Goal: Transaction & Acquisition: Obtain resource

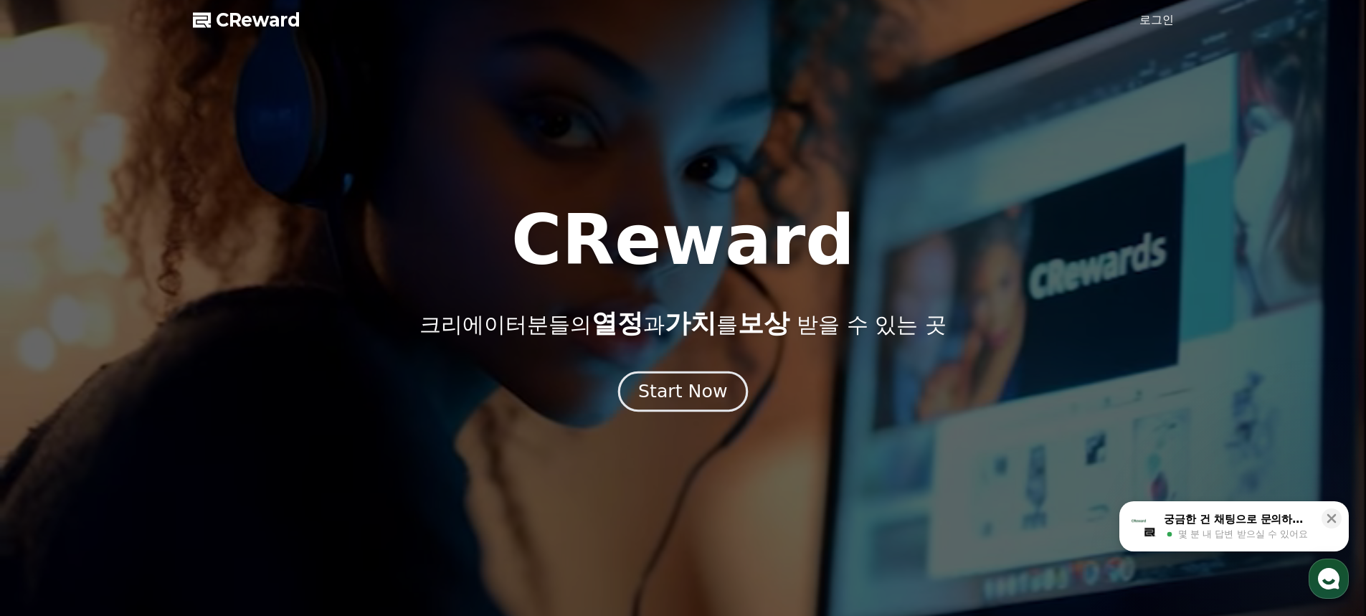
click at [707, 397] on div "Start Now" at bounding box center [682, 391] width 89 height 24
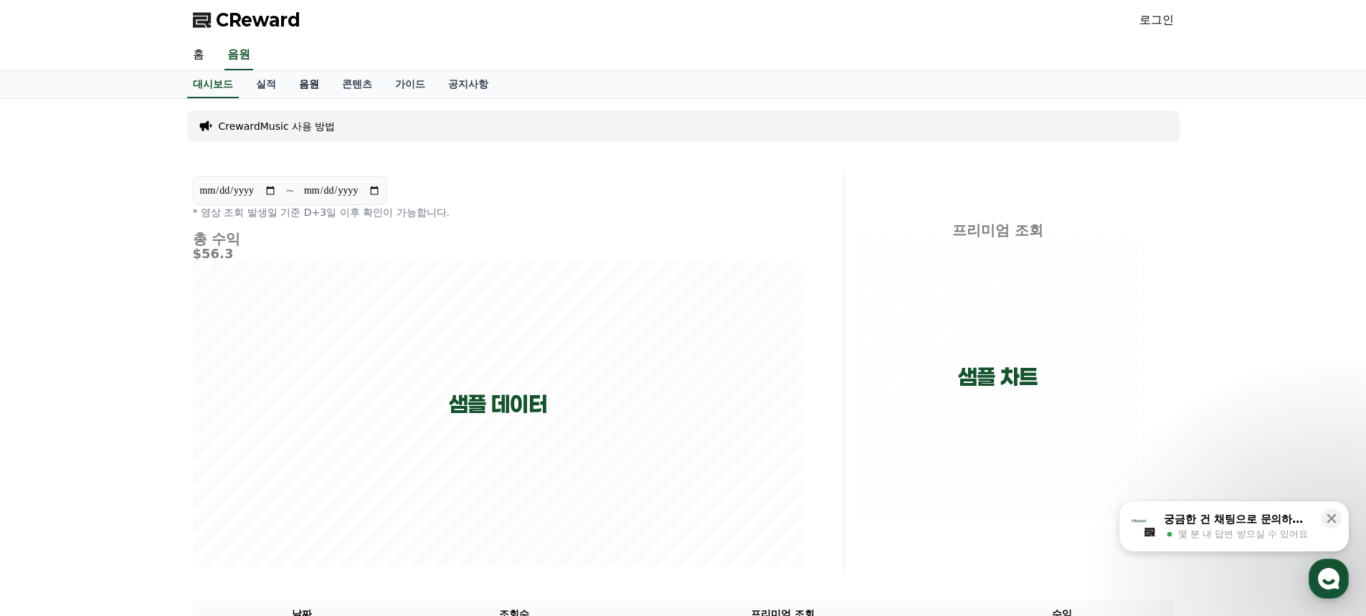
click at [306, 90] on link "음원" at bounding box center [309, 84] width 43 height 27
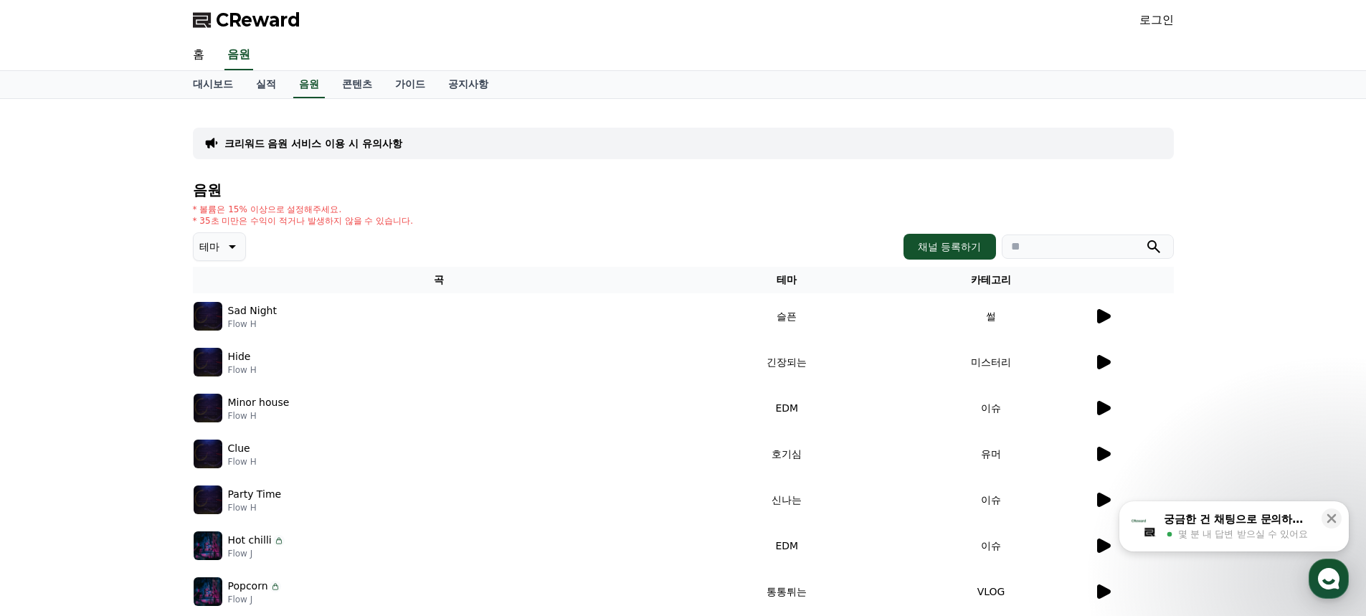
click at [1158, 18] on link "로그인" at bounding box center [1157, 19] width 34 height 17
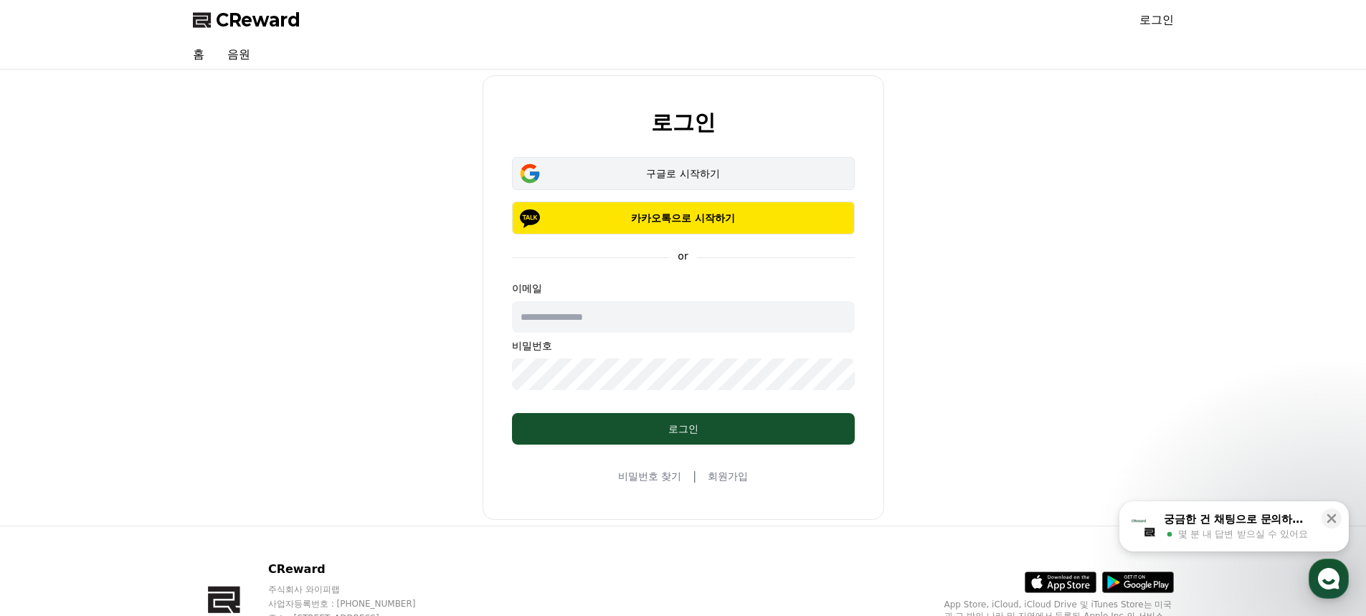
click at [763, 171] on div "구글로 시작하기" at bounding box center [683, 173] width 301 height 14
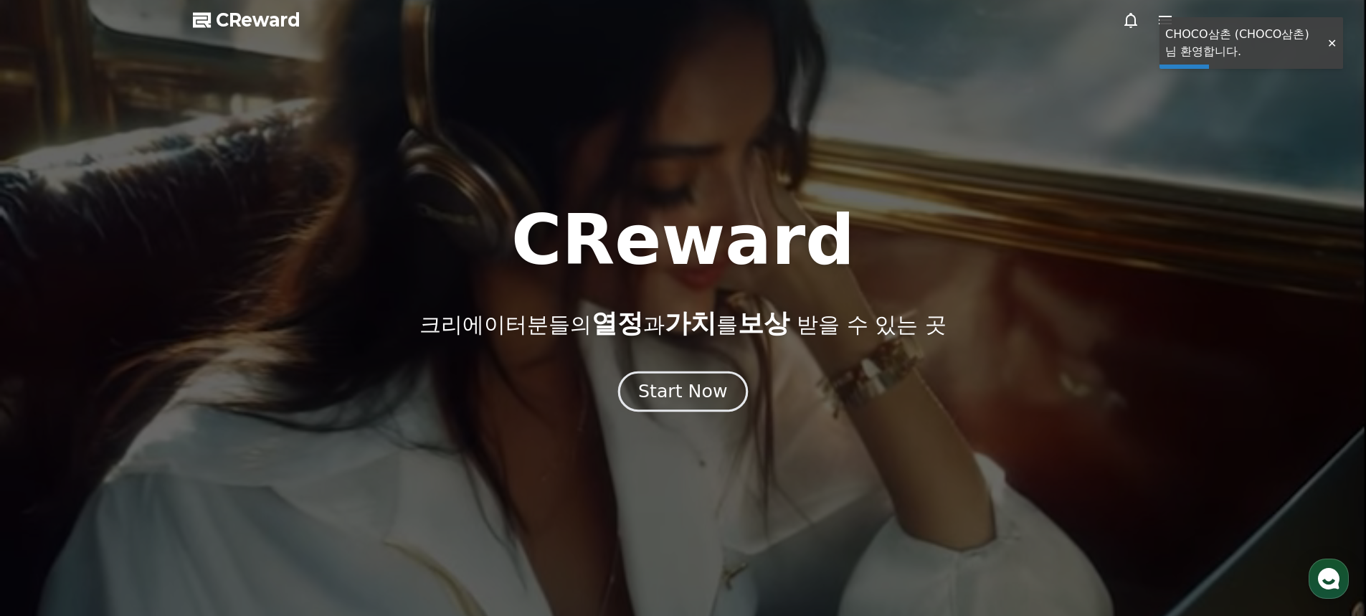
click at [692, 398] on div "Start Now" at bounding box center [682, 391] width 89 height 24
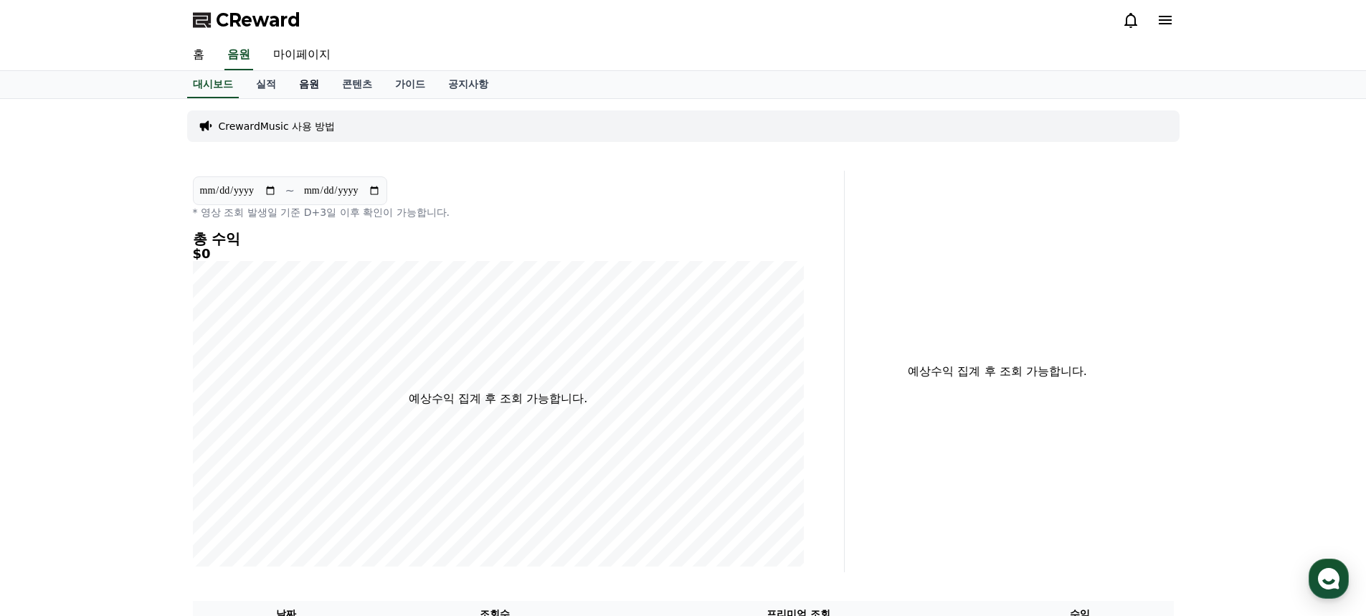
click at [309, 85] on link "음원" at bounding box center [309, 84] width 43 height 27
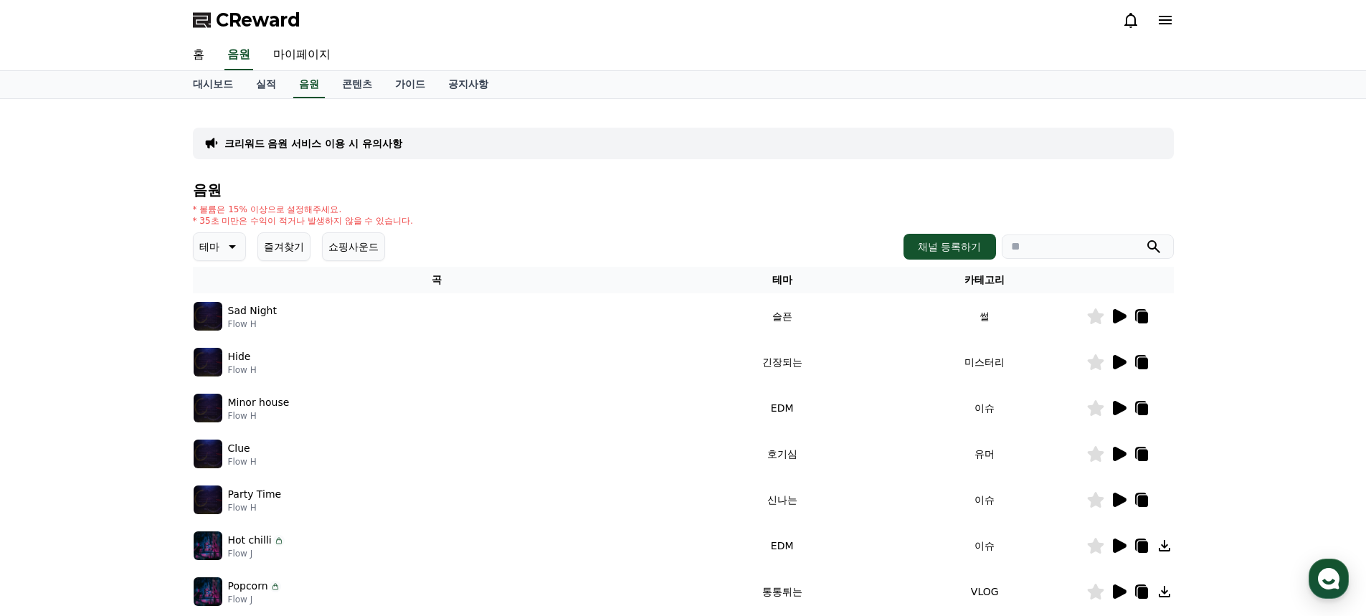
click at [1120, 318] on icon at bounding box center [1120, 316] width 14 height 14
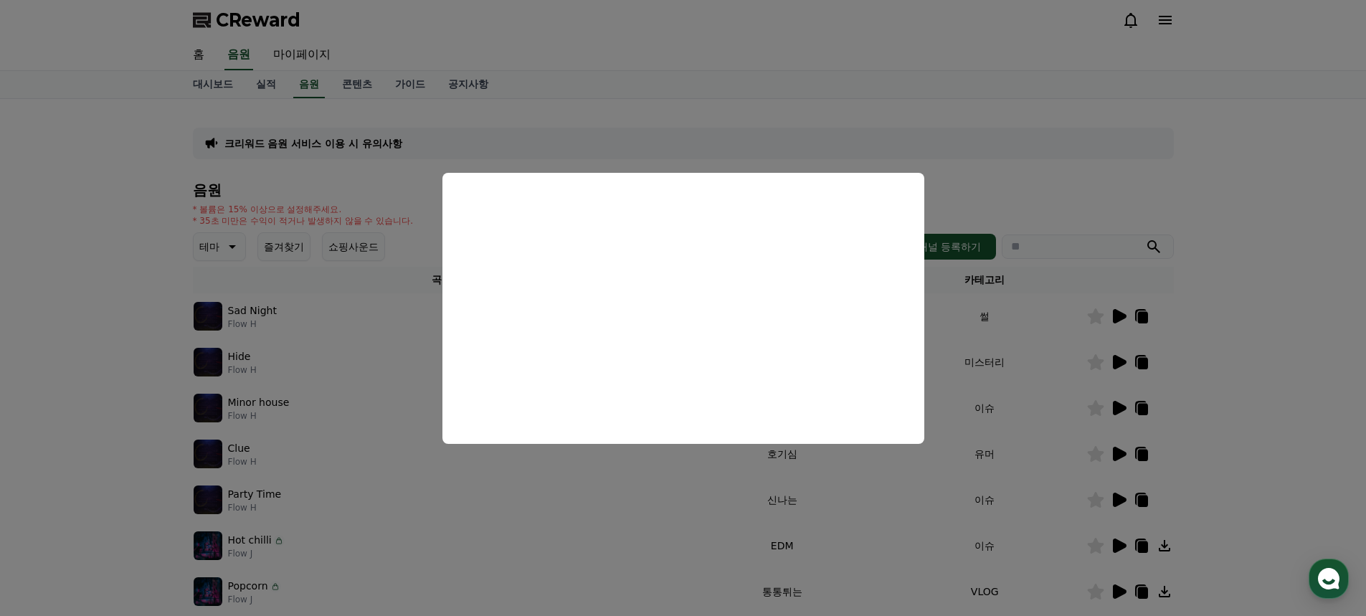
click at [1291, 259] on button "close modal" at bounding box center [683, 308] width 1366 height 616
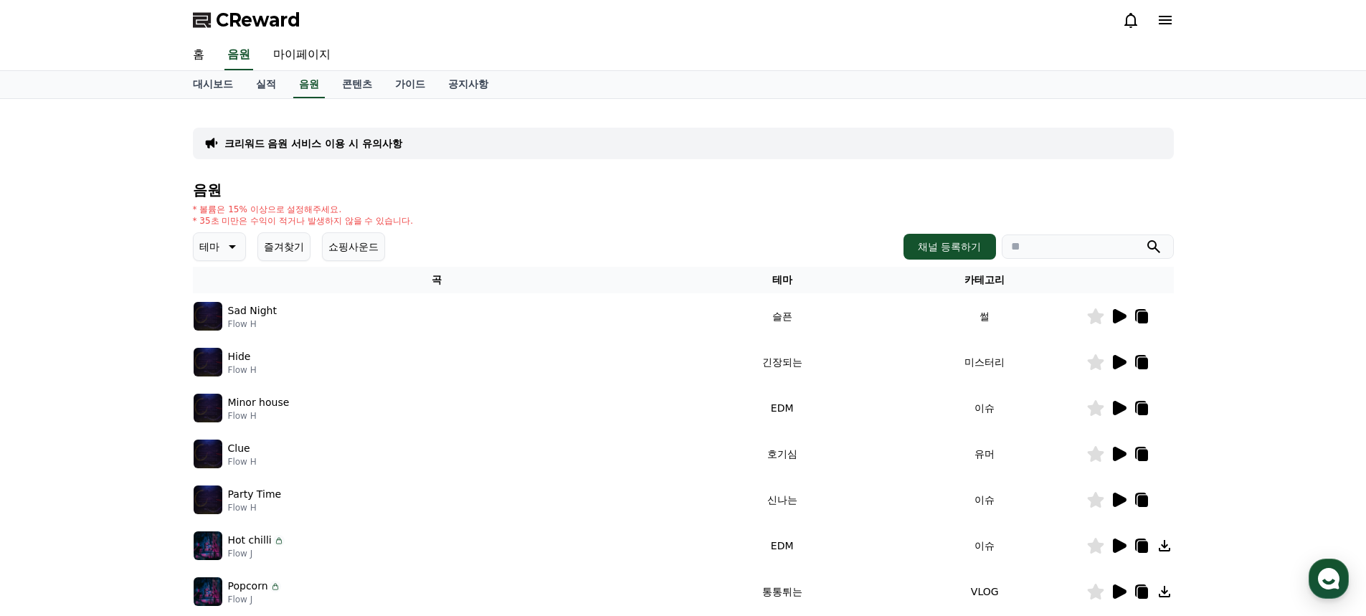
click at [1118, 320] on icon at bounding box center [1120, 316] width 14 height 14
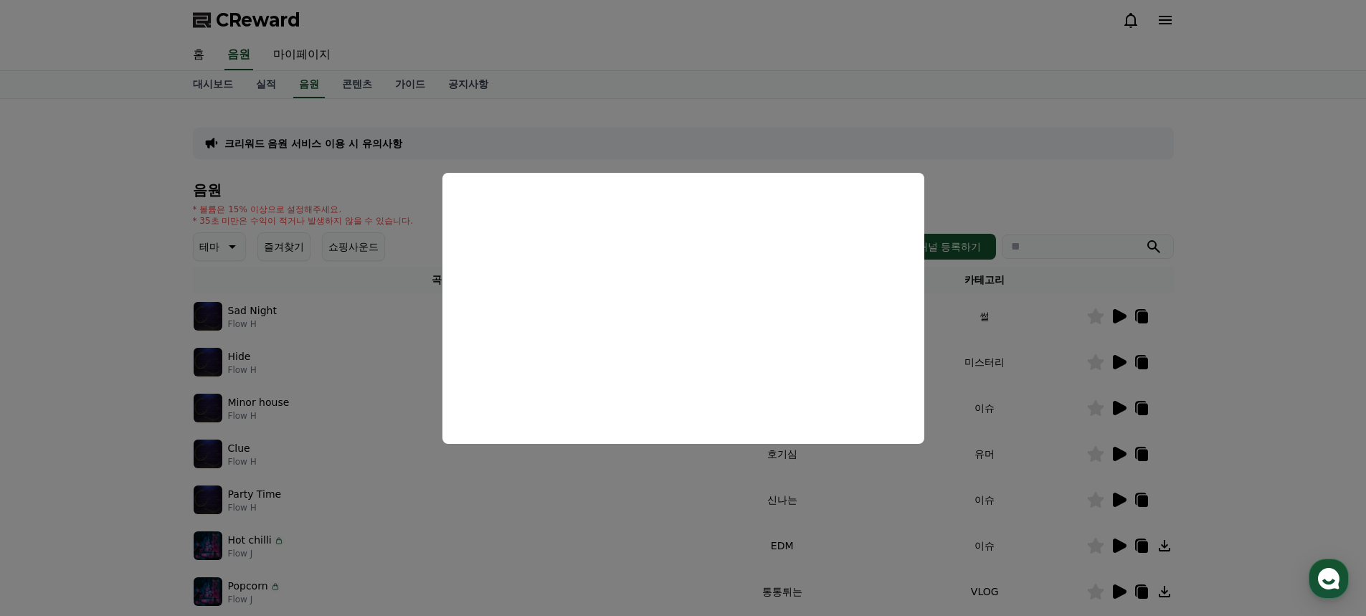
click at [1236, 160] on button "close modal" at bounding box center [683, 308] width 1366 height 616
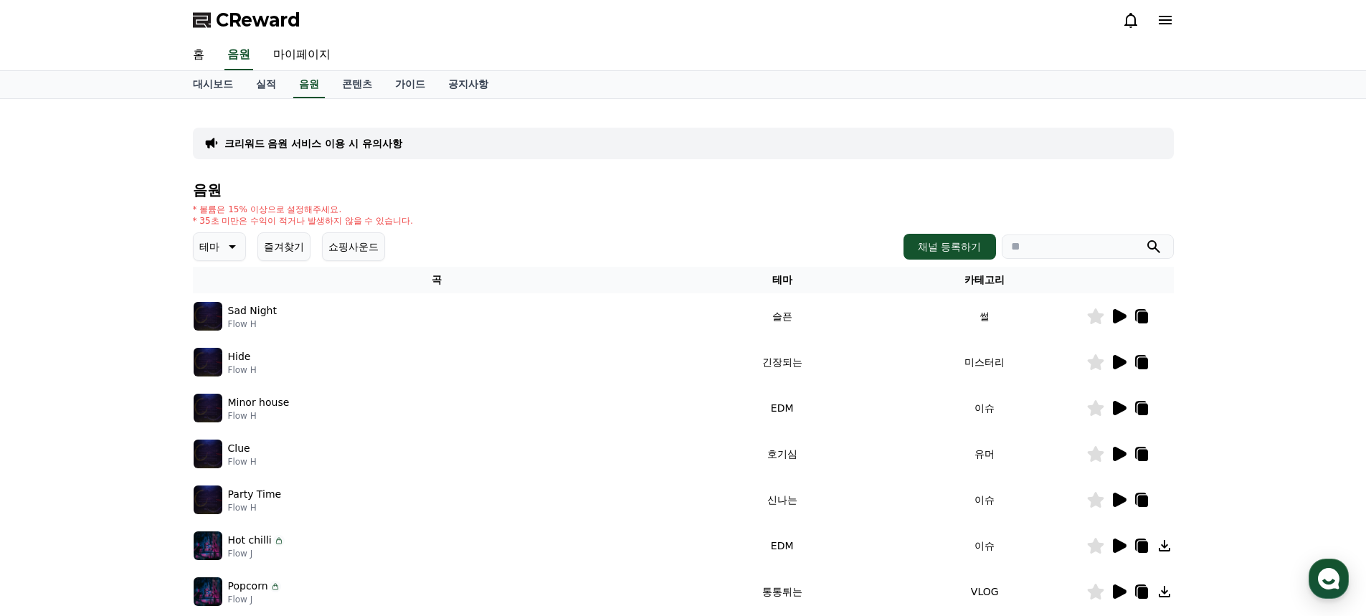
click at [1120, 410] on icon at bounding box center [1120, 408] width 14 height 14
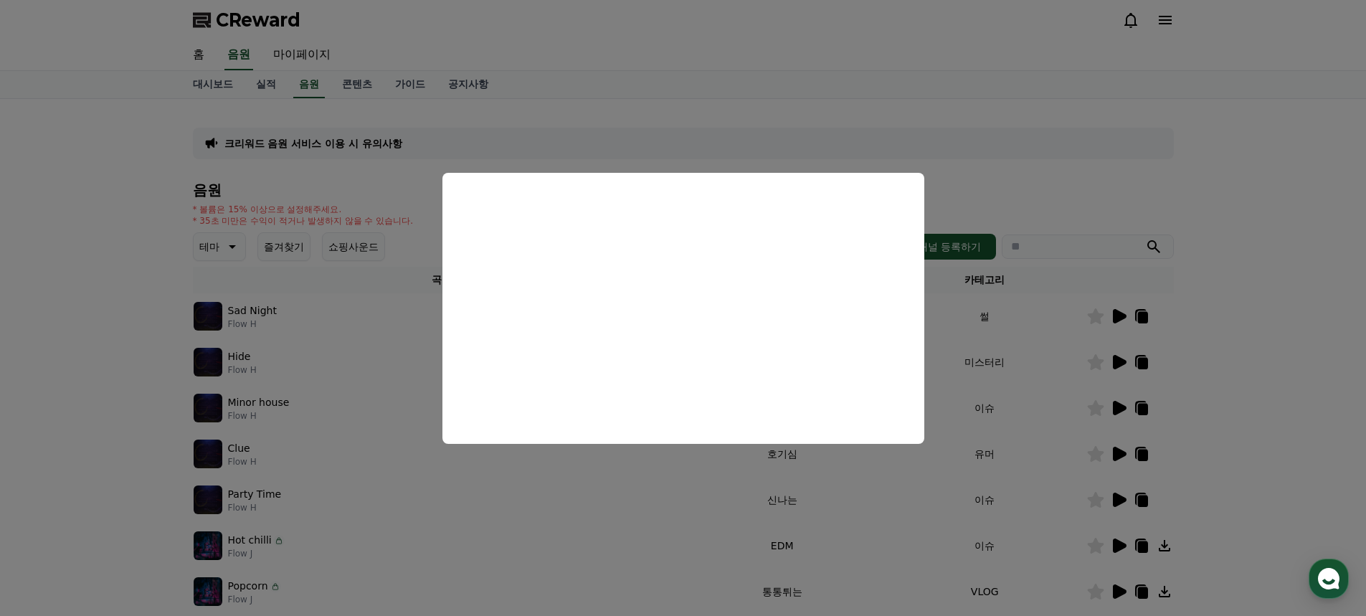
click at [1010, 133] on button "close modal" at bounding box center [683, 308] width 1366 height 616
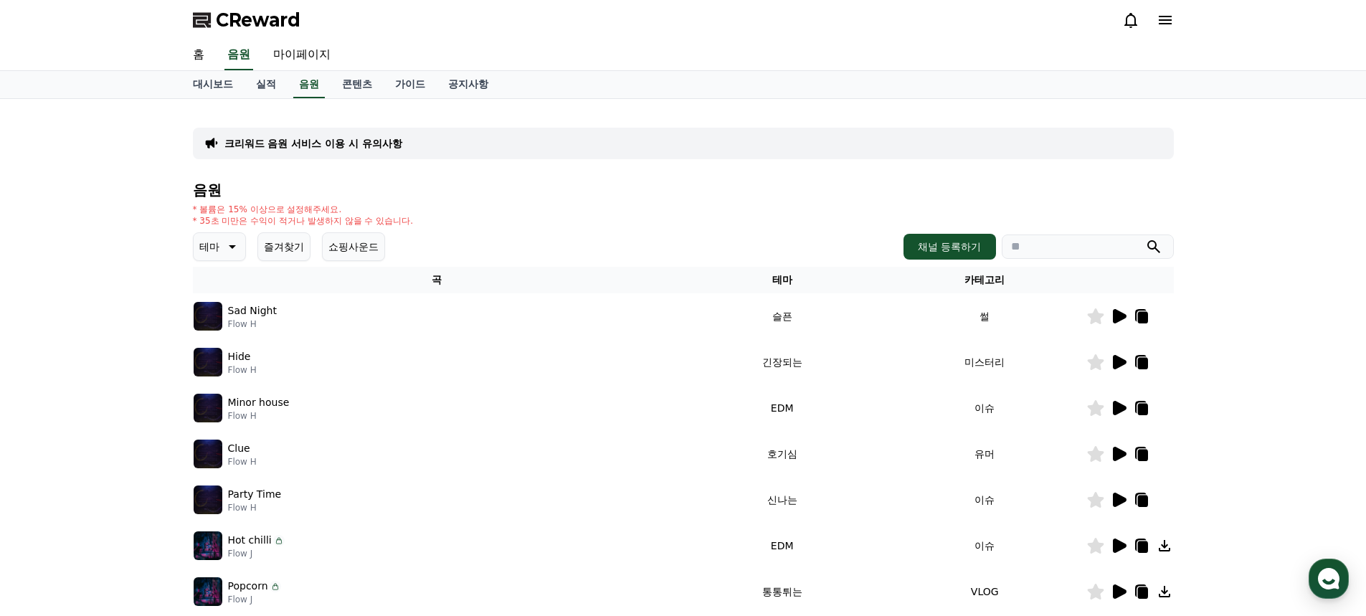
scroll to position [167, 0]
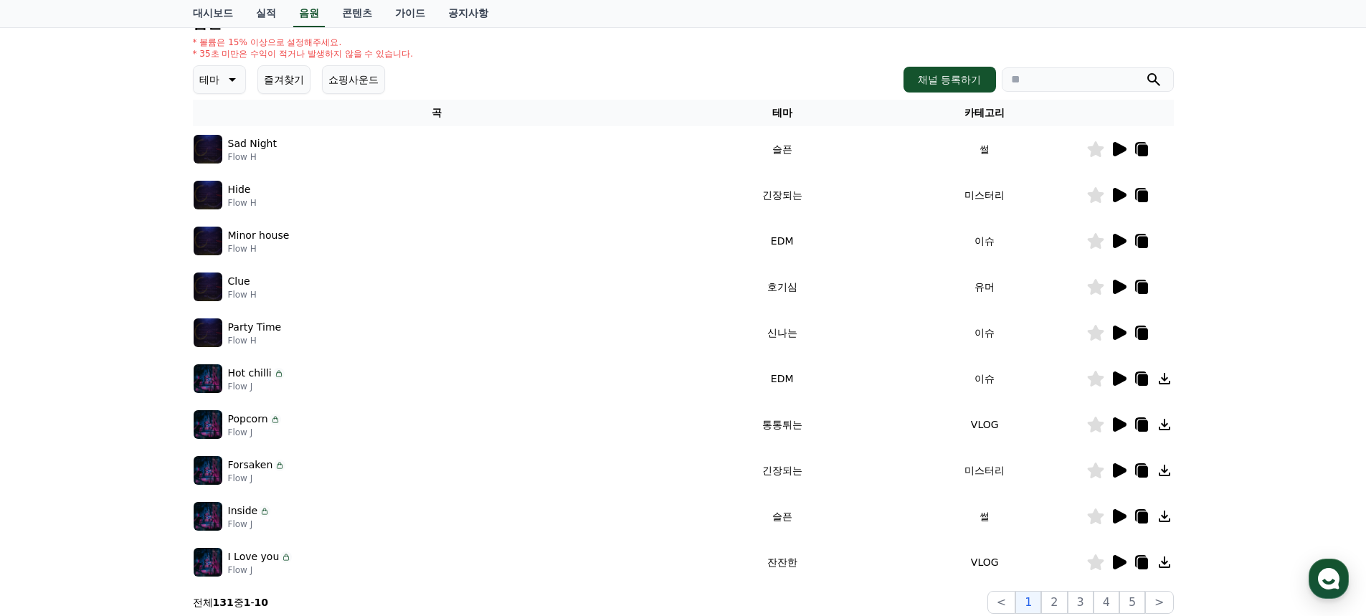
click at [1120, 194] on icon at bounding box center [1120, 195] width 14 height 14
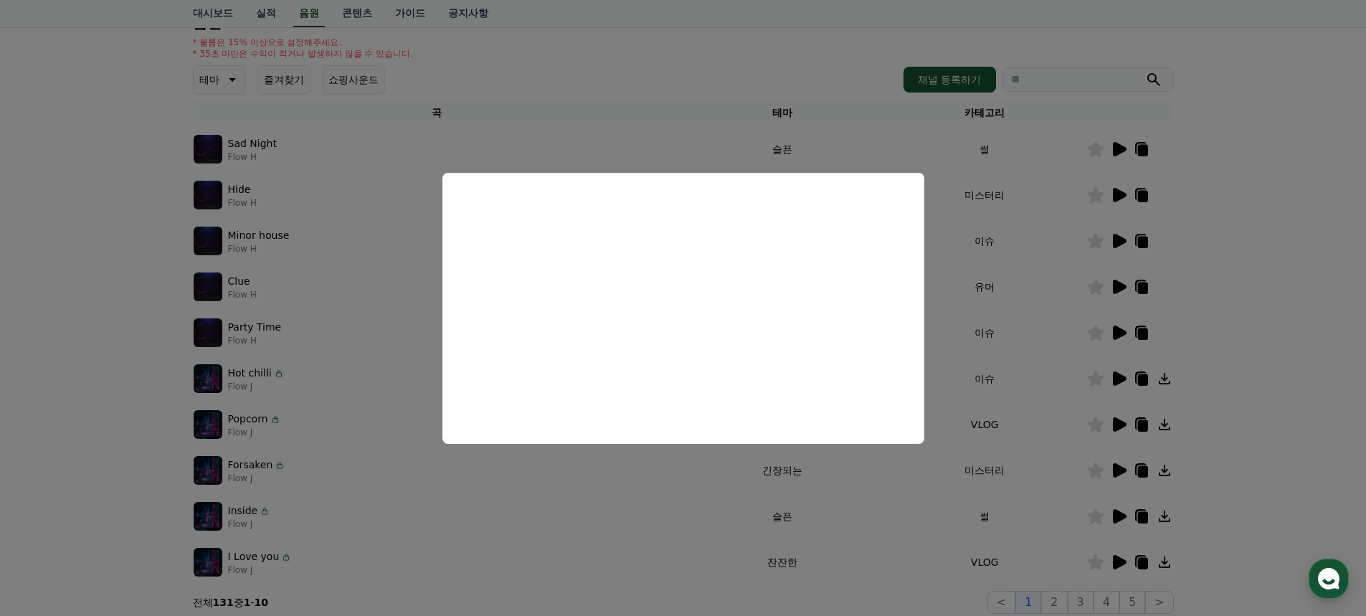
click at [1249, 259] on button "close modal" at bounding box center [683, 308] width 1366 height 616
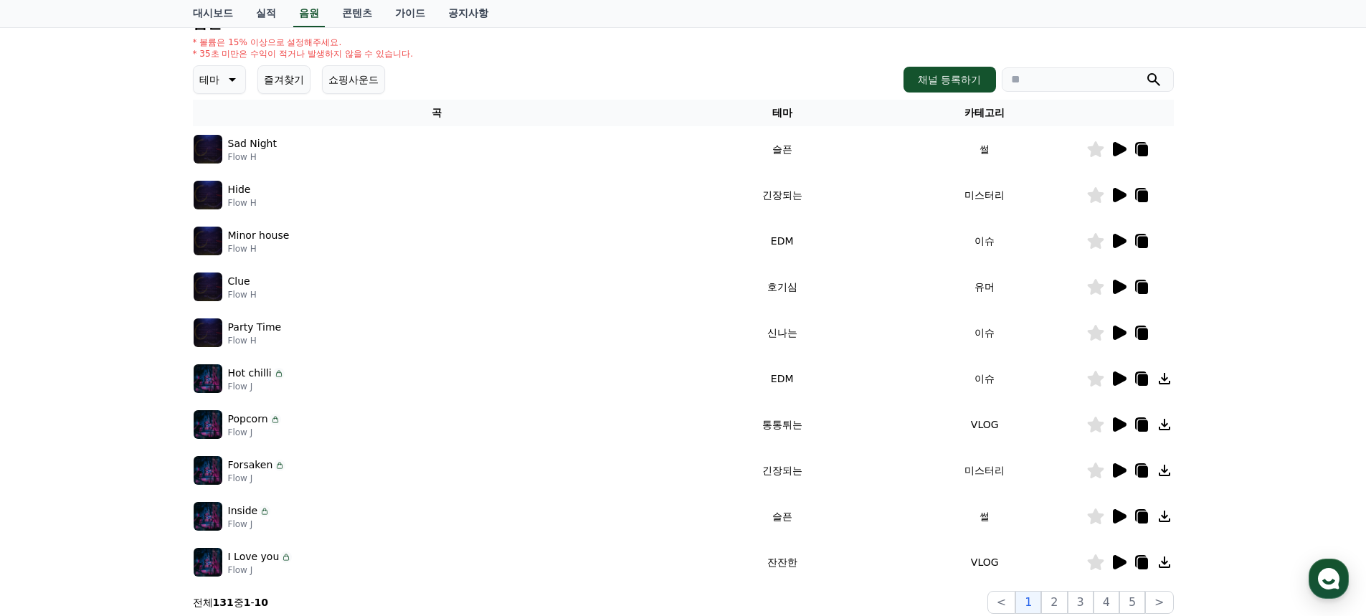
click at [1118, 522] on icon at bounding box center [1120, 516] width 14 height 14
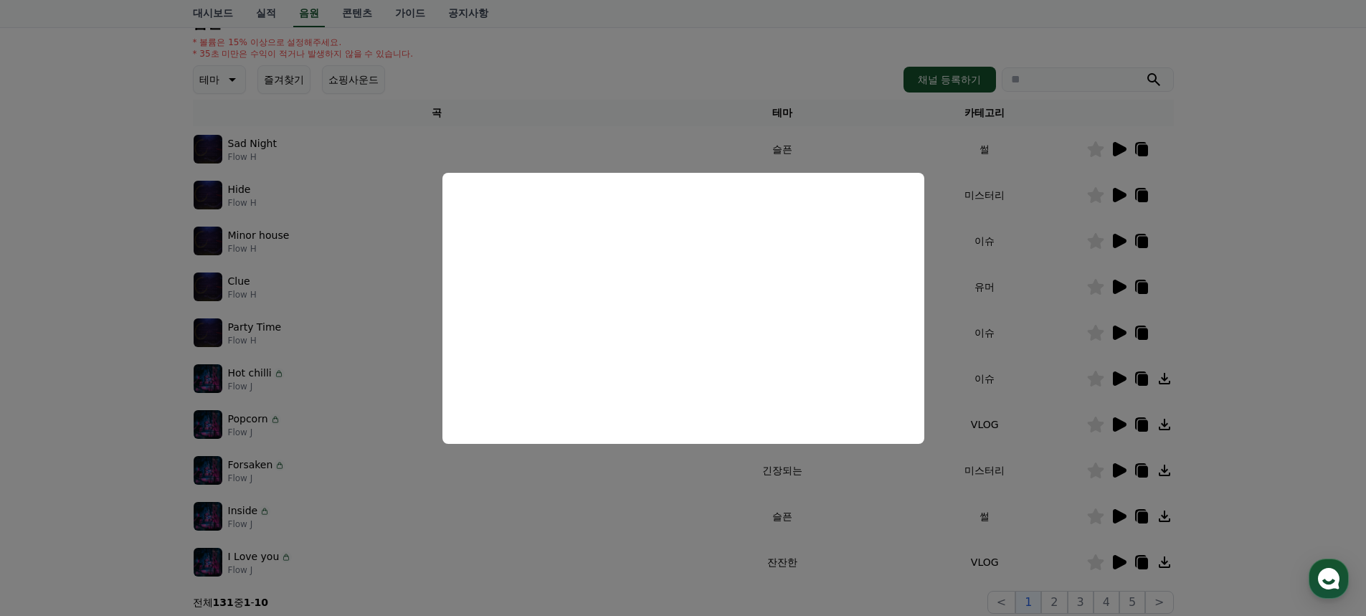
click at [1283, 355] on button "close modal" at bounding box center [683, 308] width 1366 height 616
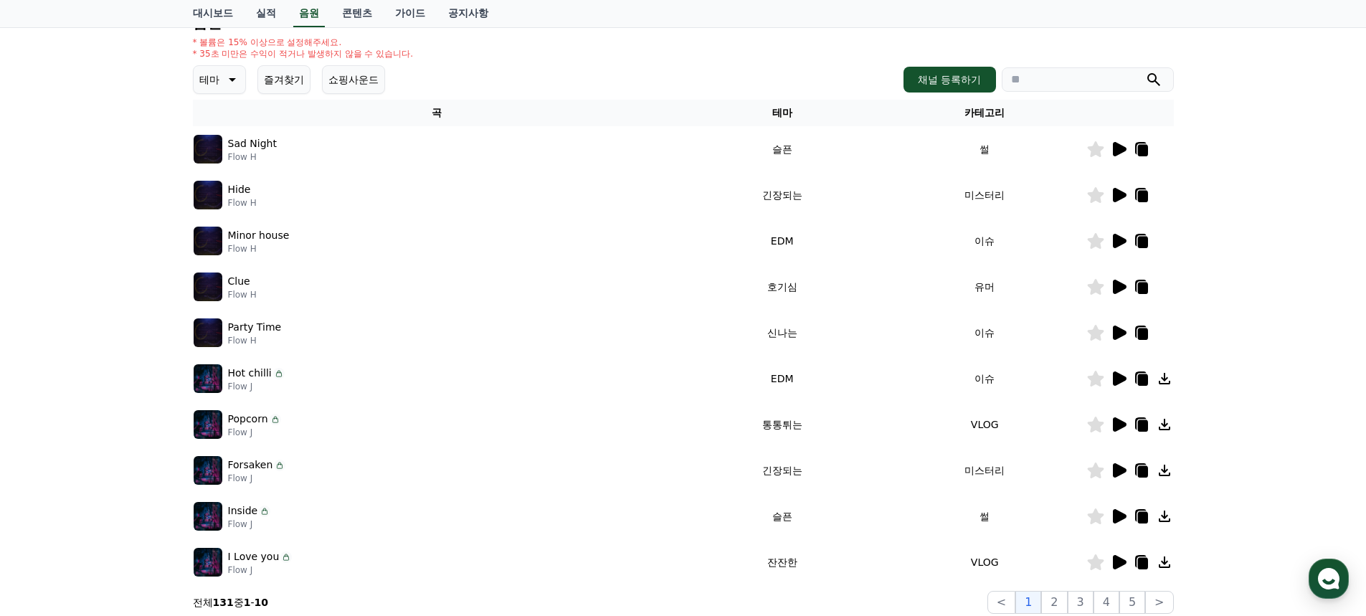
click at [1123, 429] on icon at bounding box center [1118, 424] width 17 height 17
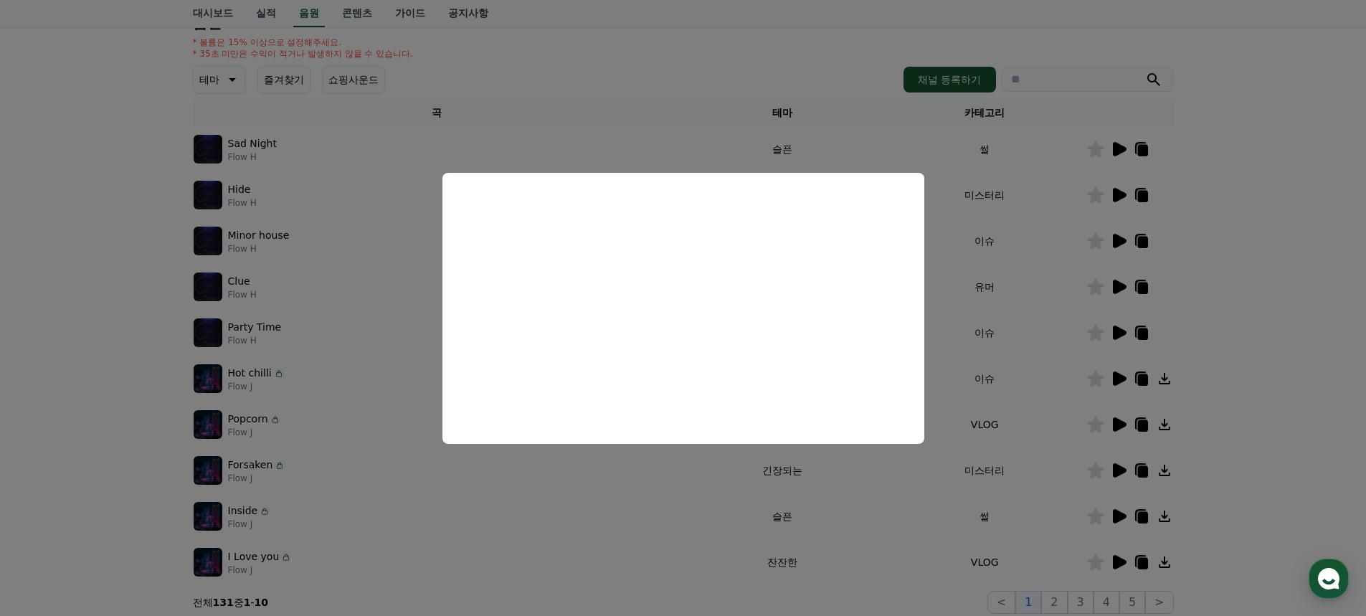
click at [576, 483] on button "close modal" at bounding box center [683, 308] width 1366 height 616
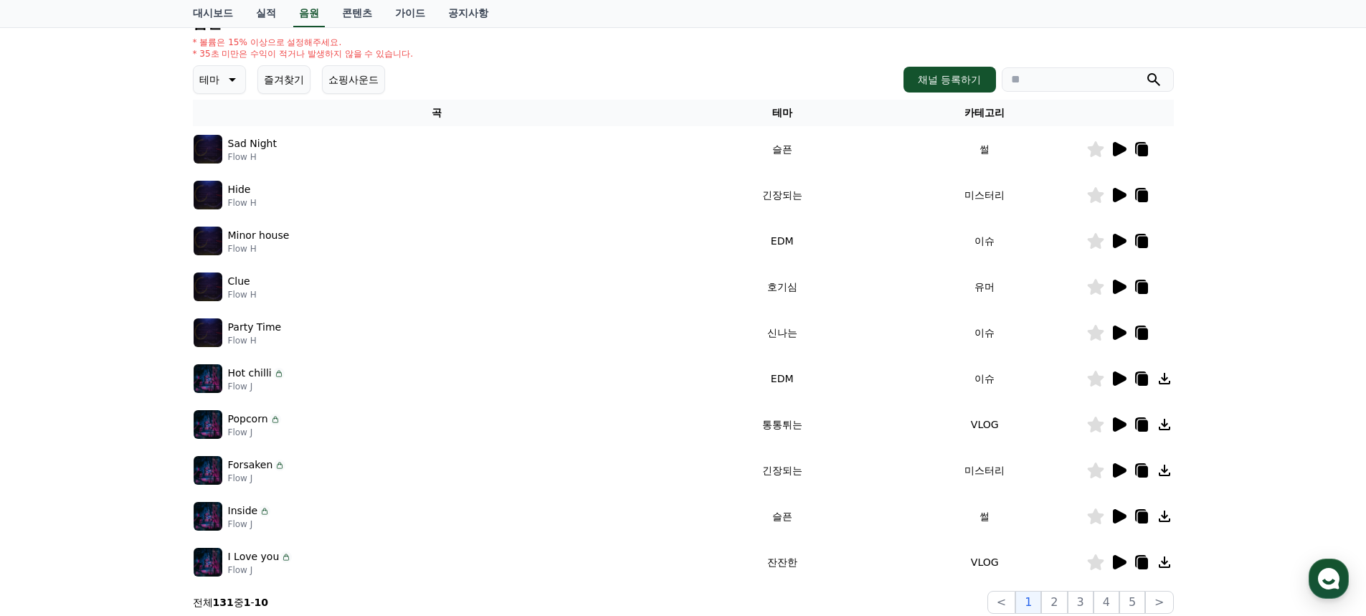
click at [1115, 427] on icon at bounding box center [1120, 424] width 14 height 14
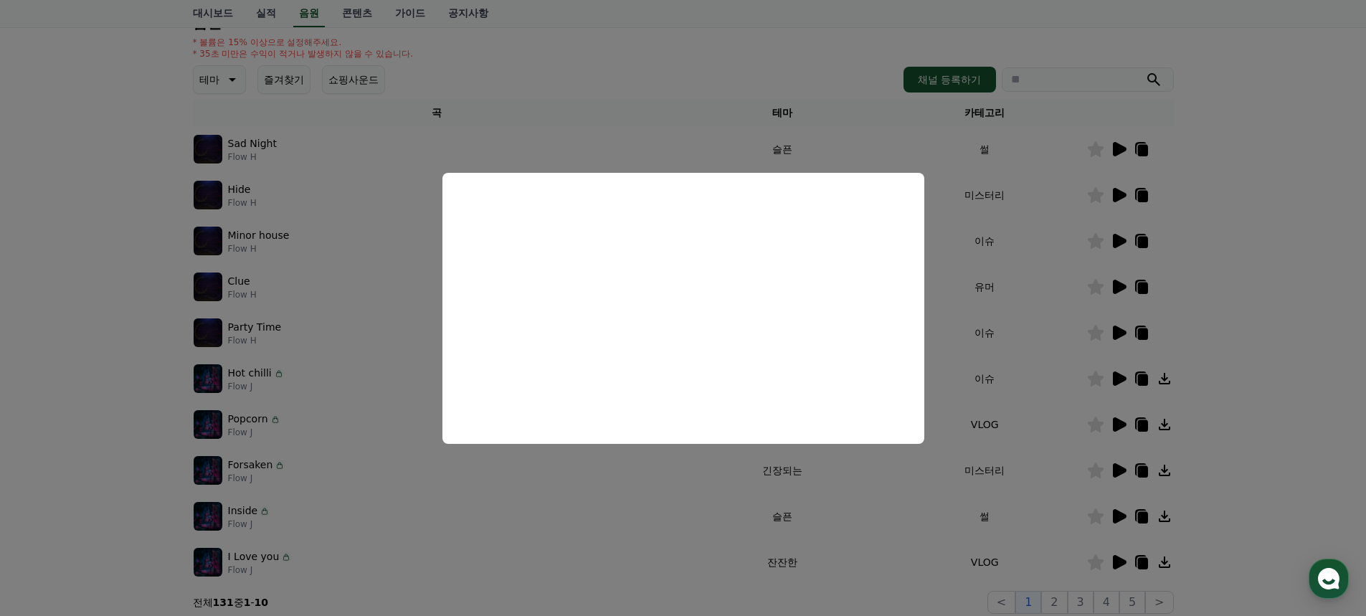
click at [567, 514] on button "close modal" at bounding box center [683, 308] width 1366 height 616
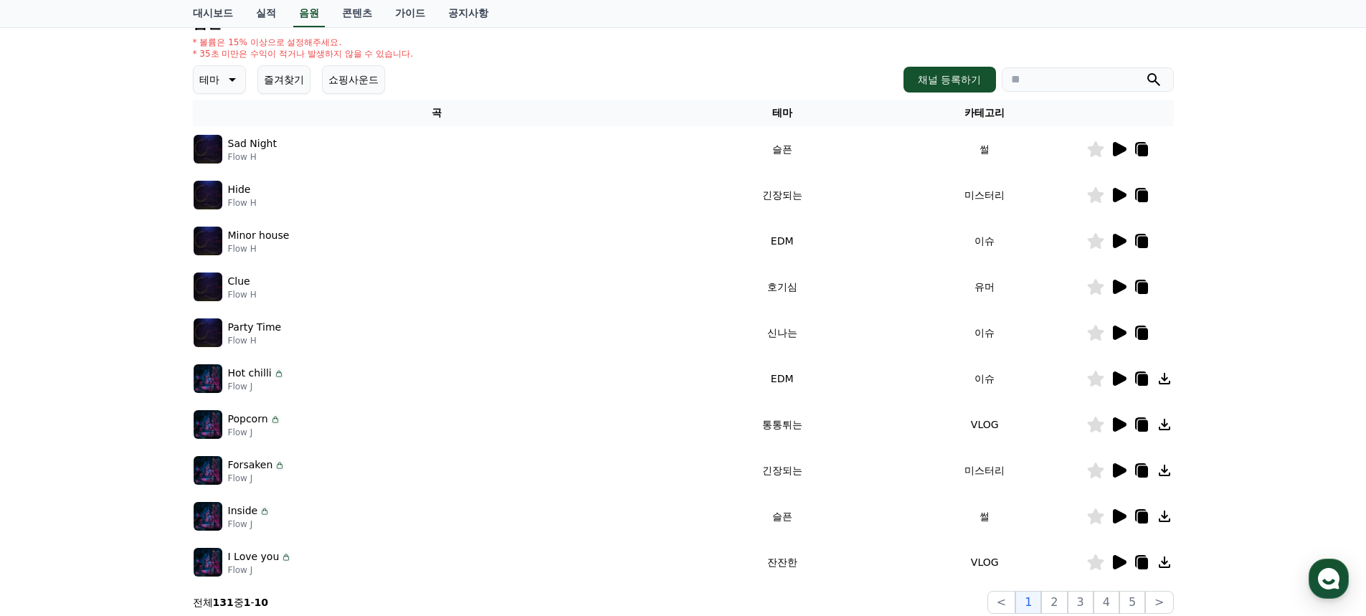
click at [1113, 559] on icon at bounding box center [1120, 562] width 14 height 14
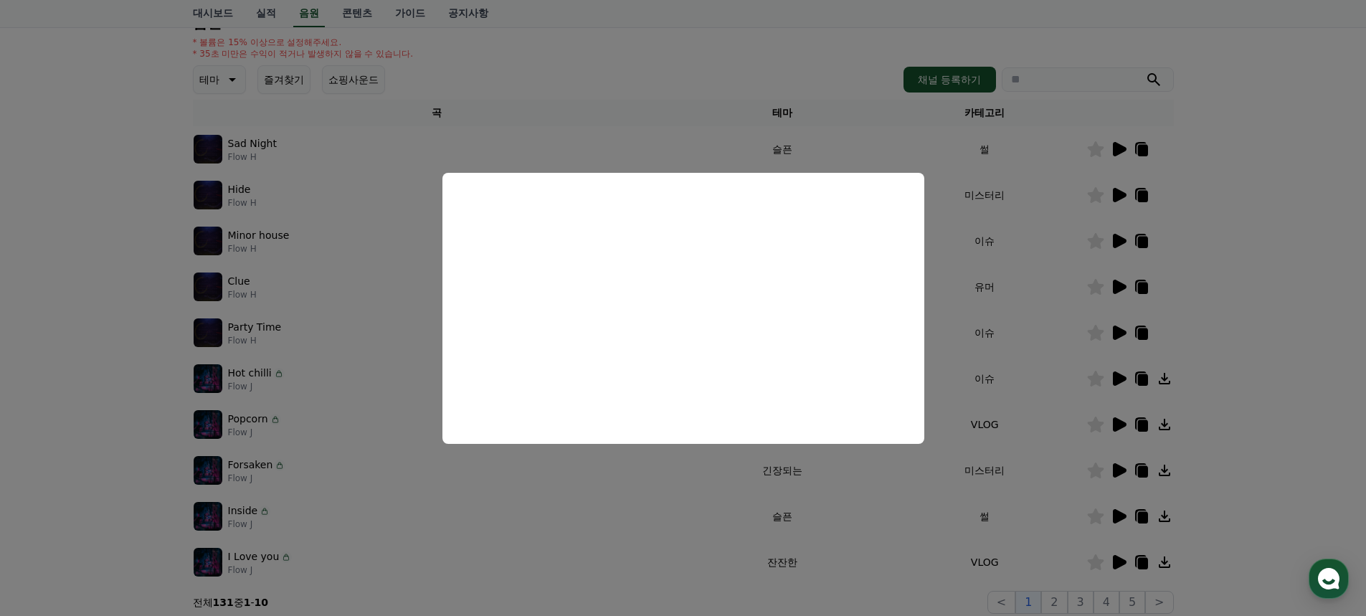
click at [619, 502] on button "close modal" at bounding box center [683, 308] width 1366 height 616
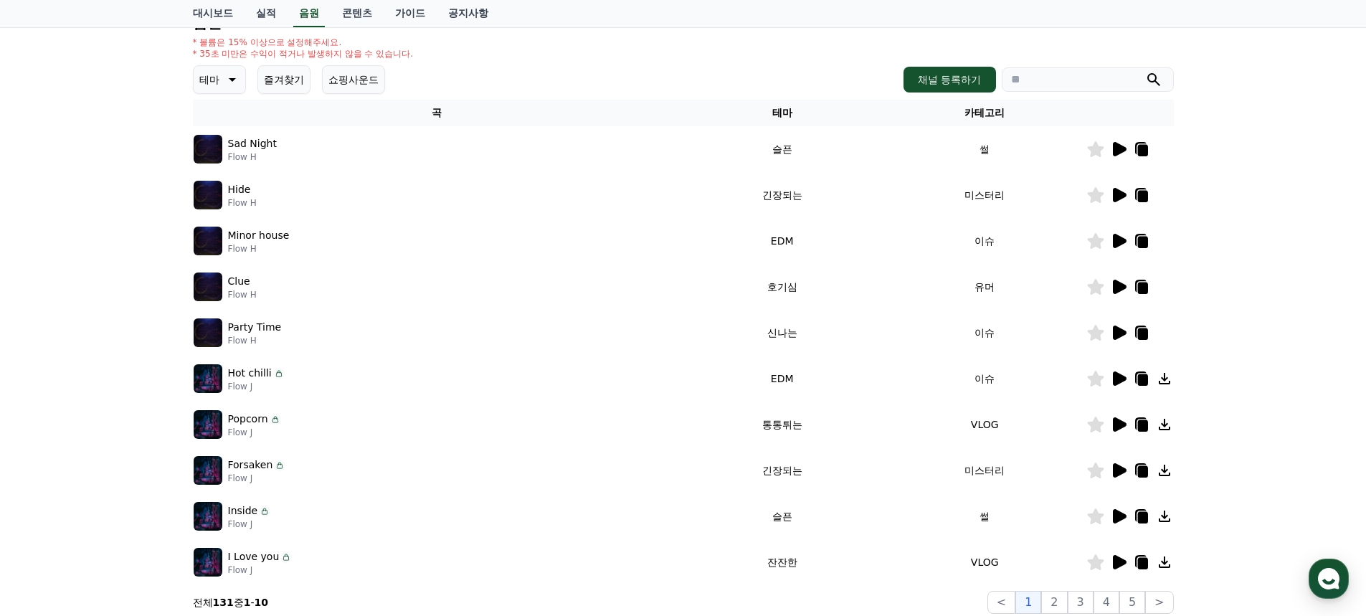
click at [363, 91] on button "쇼핑사운드" at bounding box center [353, 79] width 63 height 29
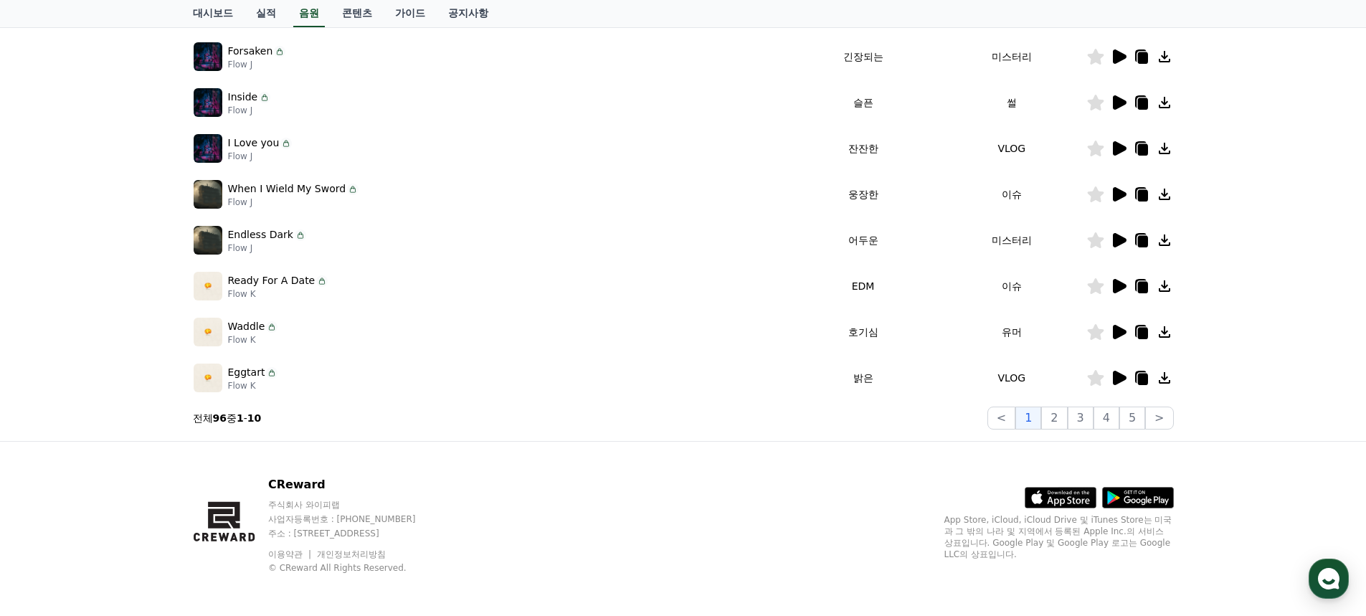
scroll to position [355, 0]
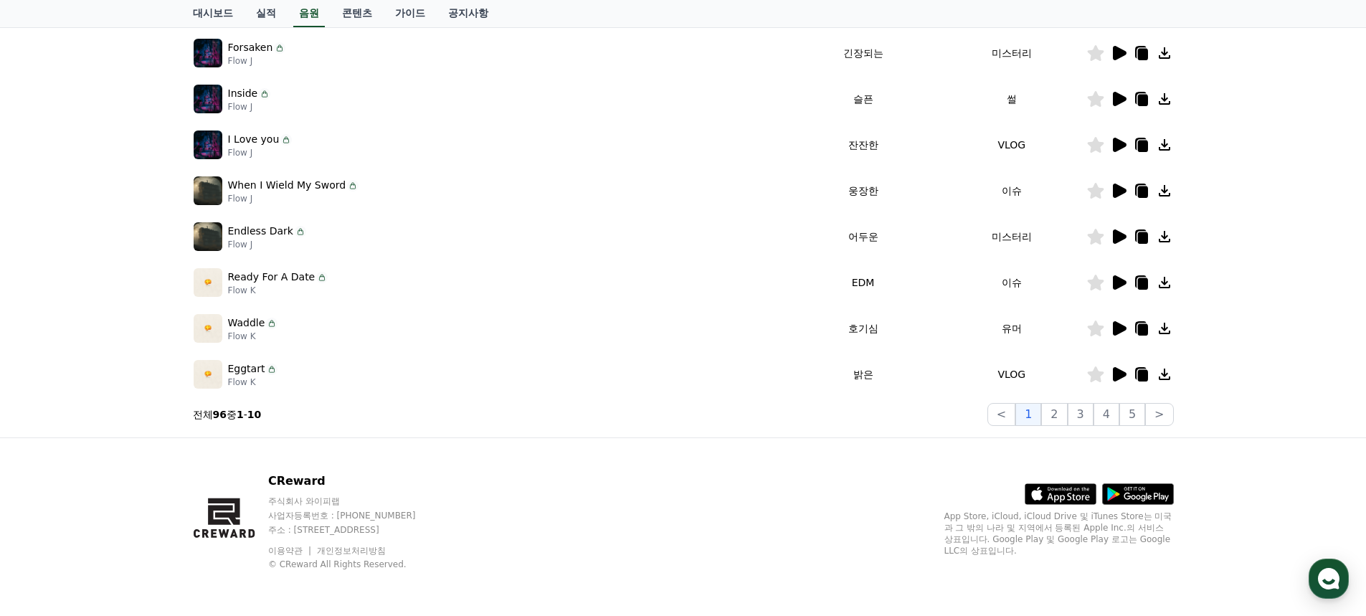
click at [1122, 285] on icon at bounding box center [1120, 282] width 14 height 14
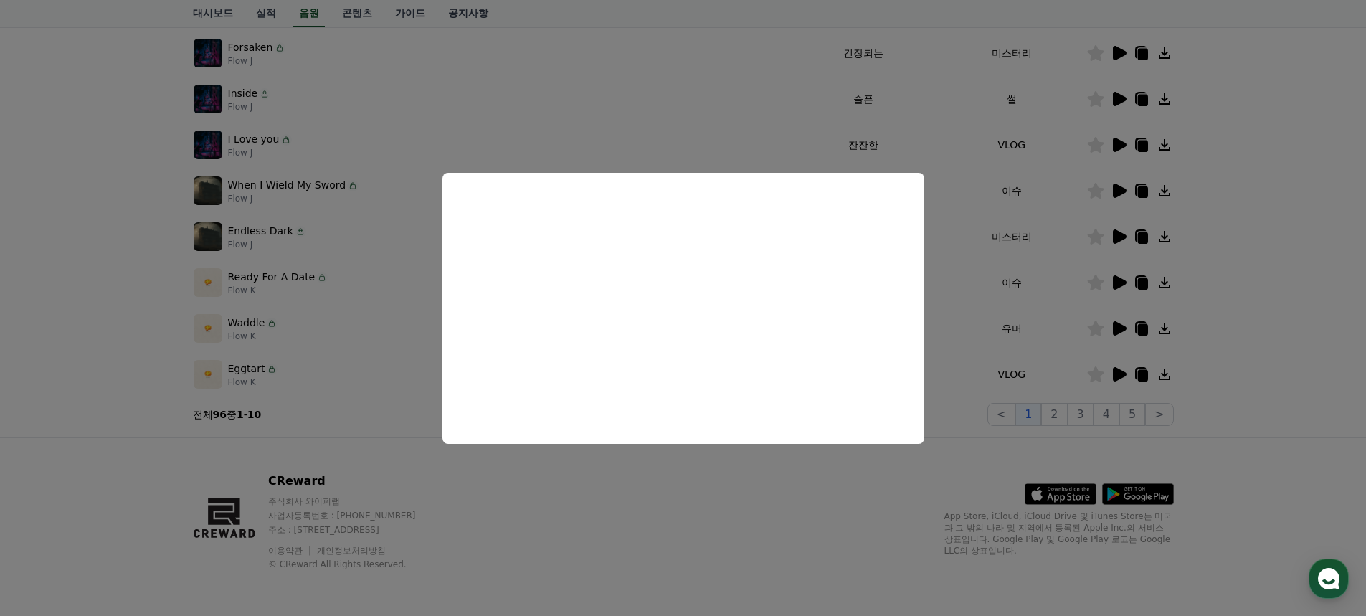
click at [1284, 208] on button "close modal" at bounding box center [683, 308] width 1366 height 616
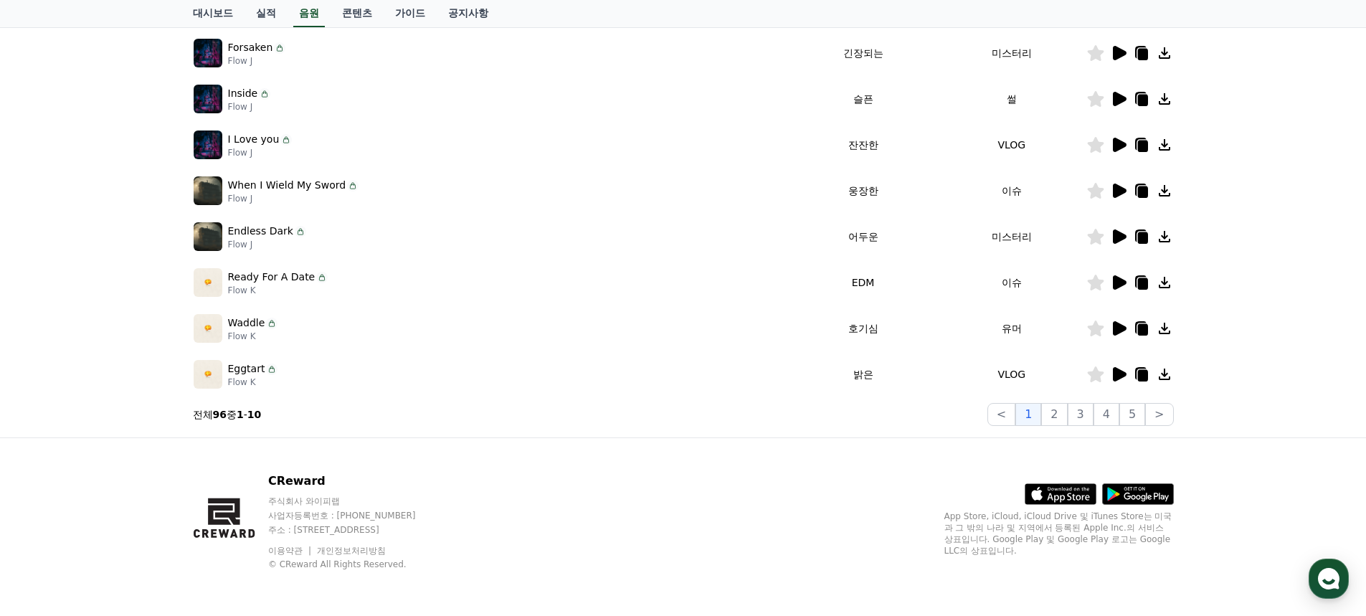
click at [1124, 330] on icon at bounding box center [1120, 328] width 14 height 14
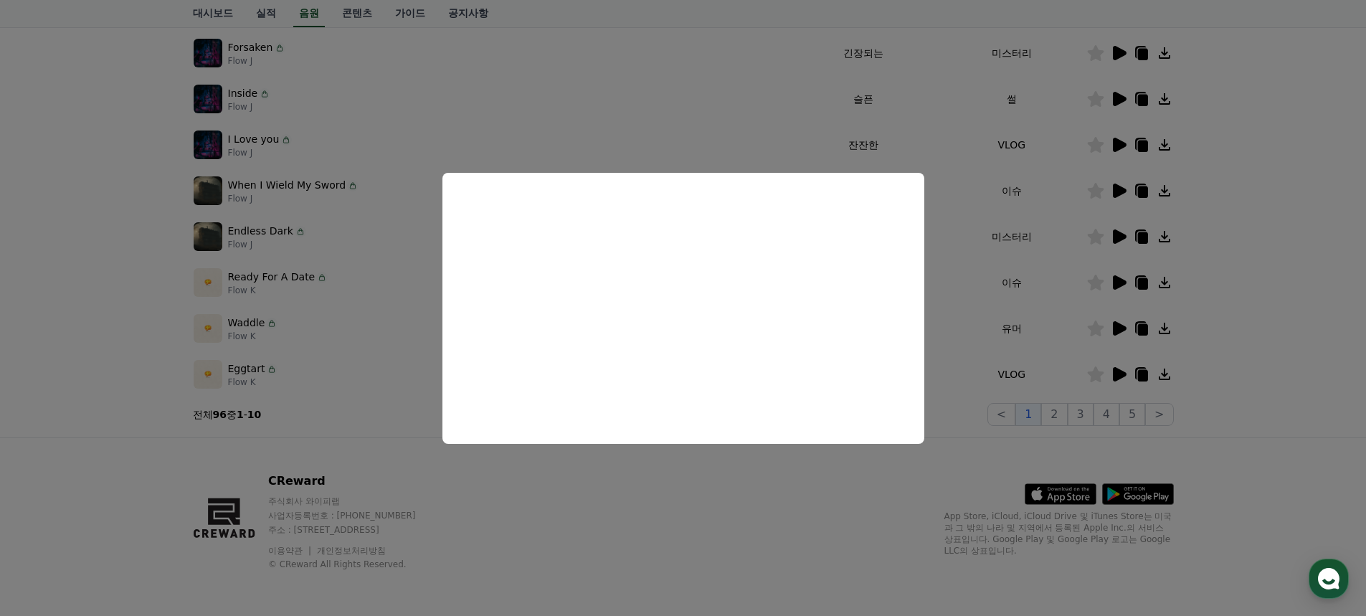
click at [1254, 251] on button "close modal" at bounding box center [683, 308] width 1366 height 616
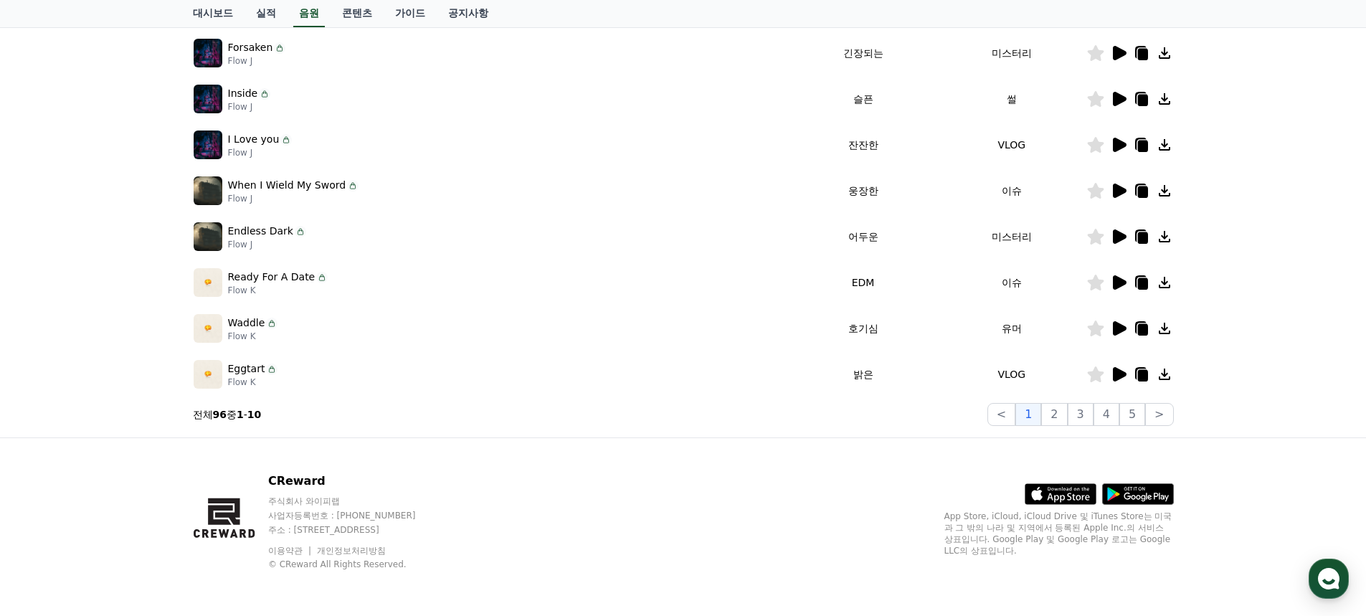
click at [1163, 329] on icon at bounding box center [1164, 328] width 11 height 11
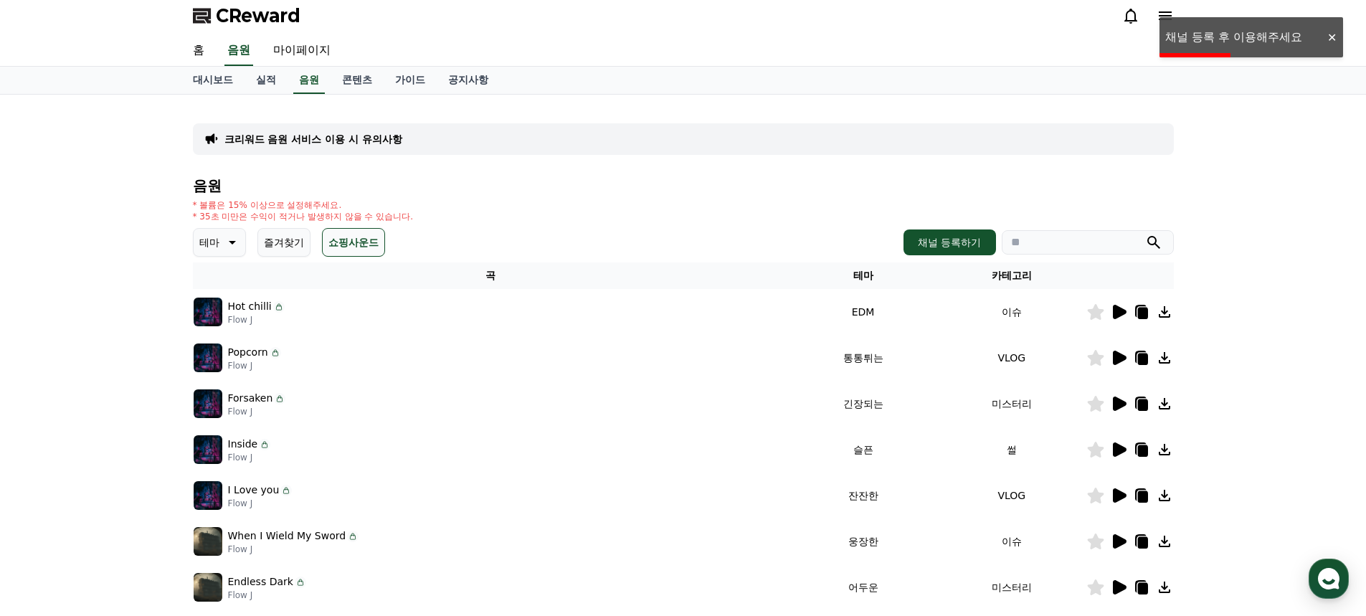
scroll to position [0, 0]
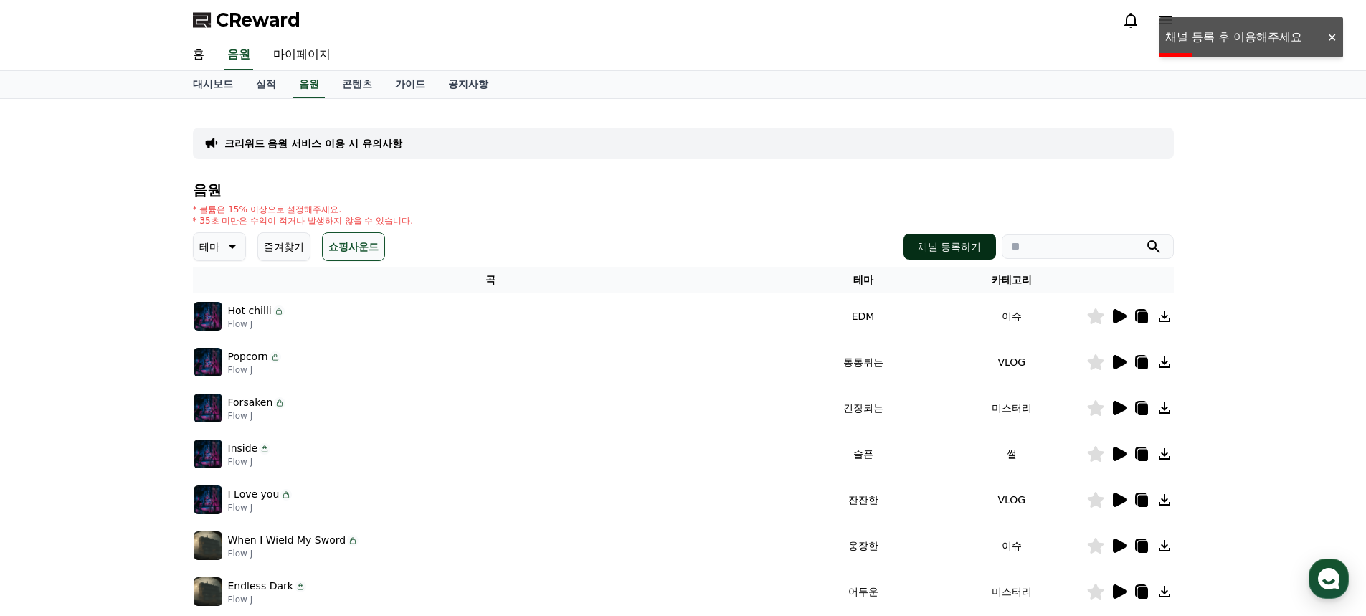
click at [960, 241] on button "채널 등록하기" at bounding box center [950, 247] width 92 height 26
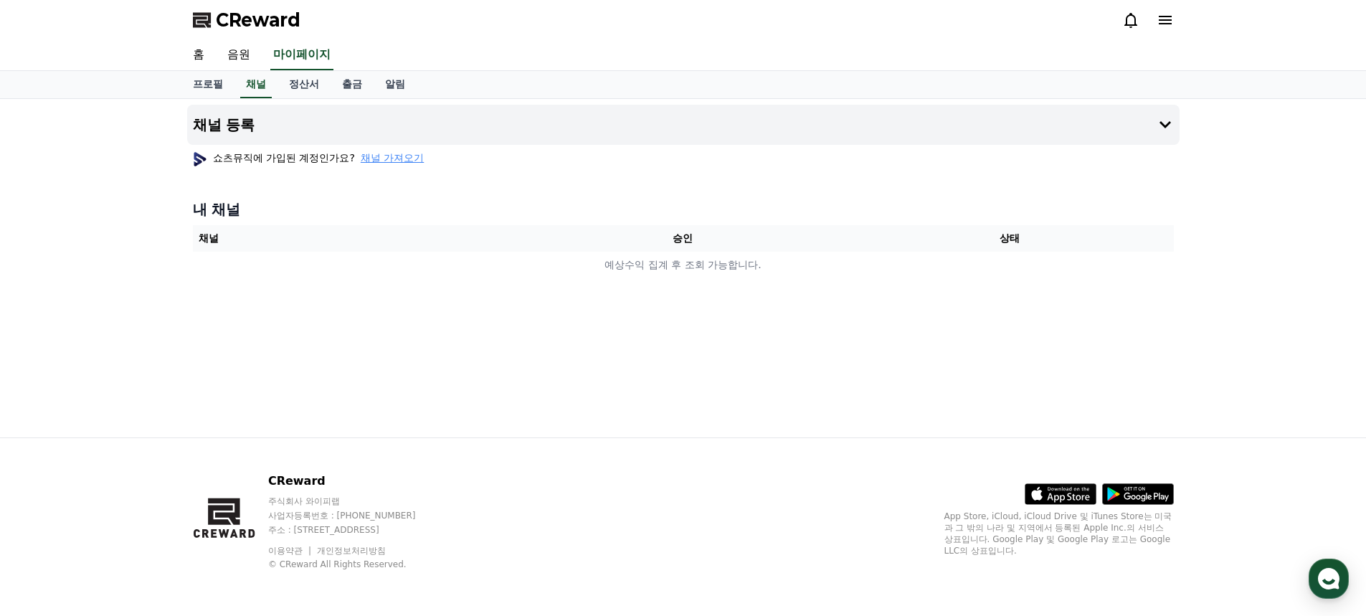
click at [375, 157] on span "채널 가져오기" at bounding box center [392, 158] width 63 height 14
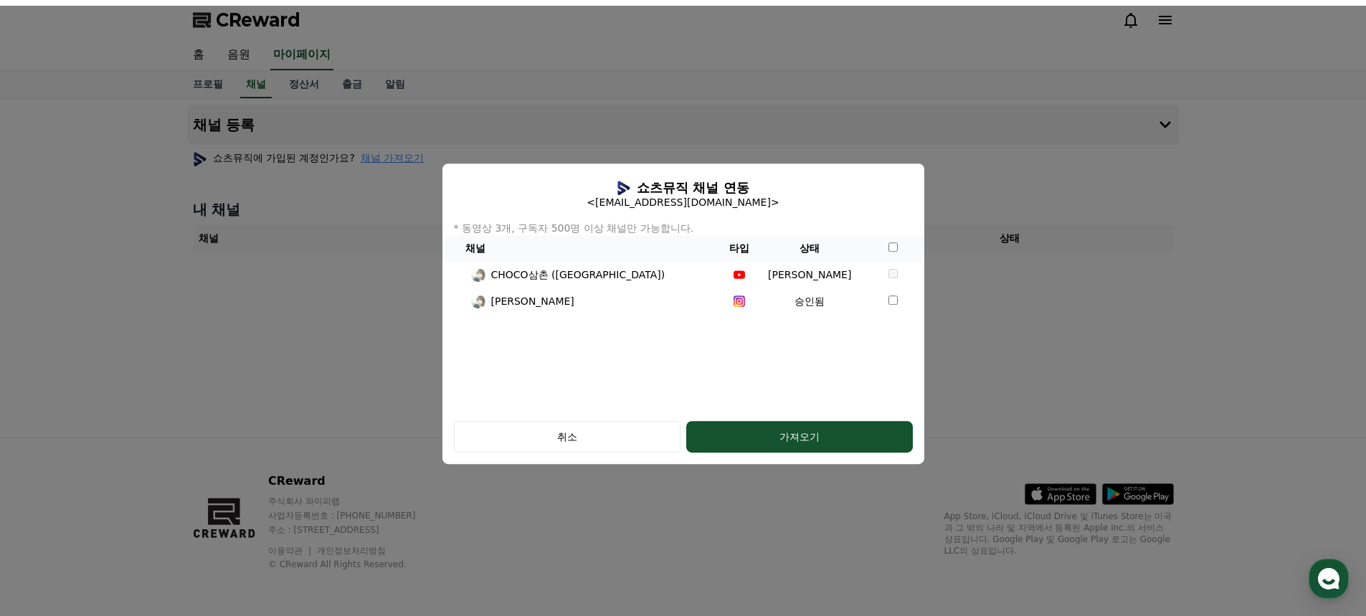
click at [1211, 341] on button "close modal" at bounding box center [683, 314] width 1366 height 616
